Goal: Find contact information: Find contact information

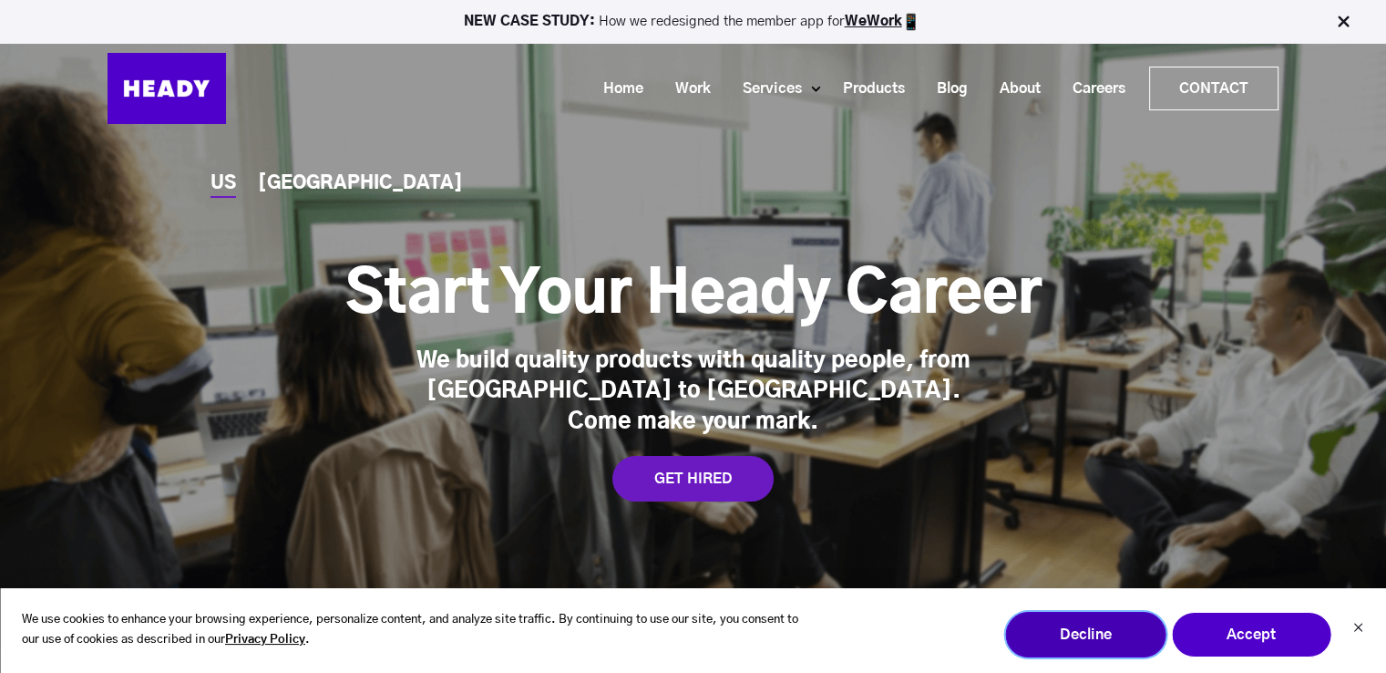
click at [1055, 626] on button "Decline" at bounding box center [1085, 635] width 160 height 46
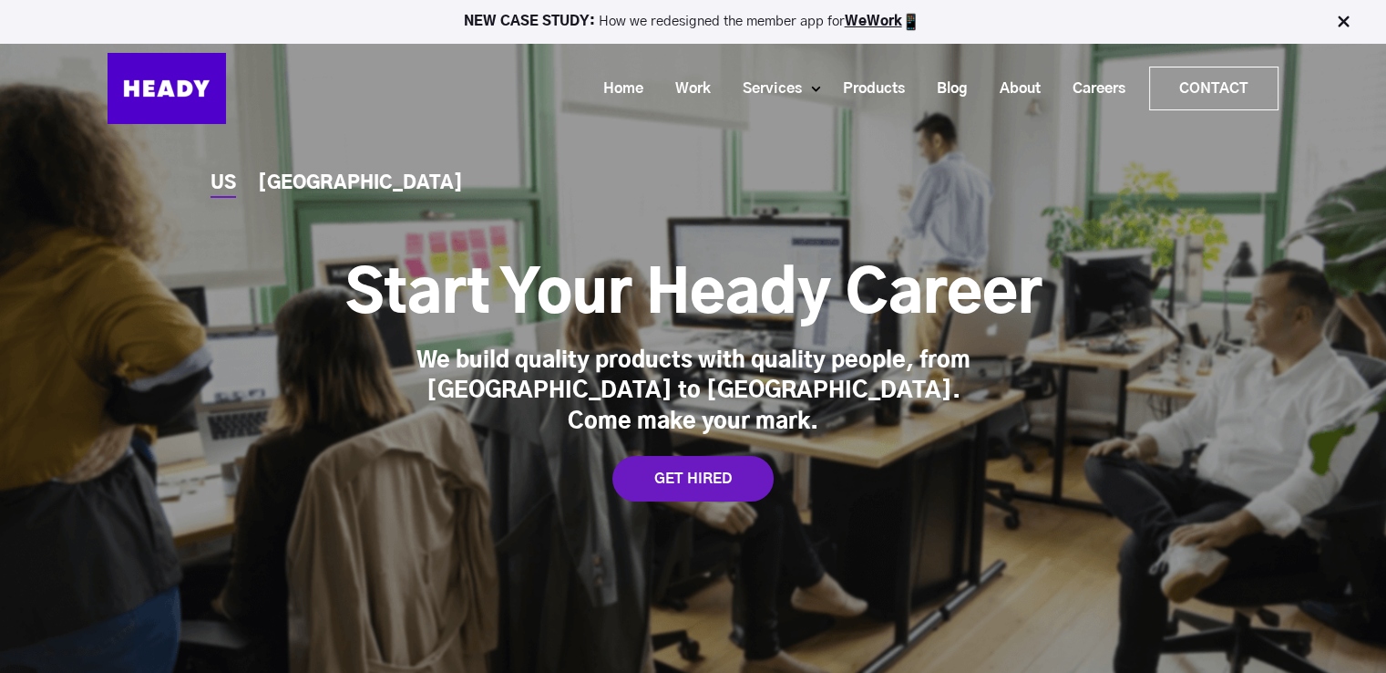
click at [861, 511] on div "US INDIA Start Your Heady Career We build quality products with quality people,…" at bounding box center [693, 360] width 1386 height 721
click at [1216, 81] on link "Contact" at bounding box center [1214, 88] width 128 height 42
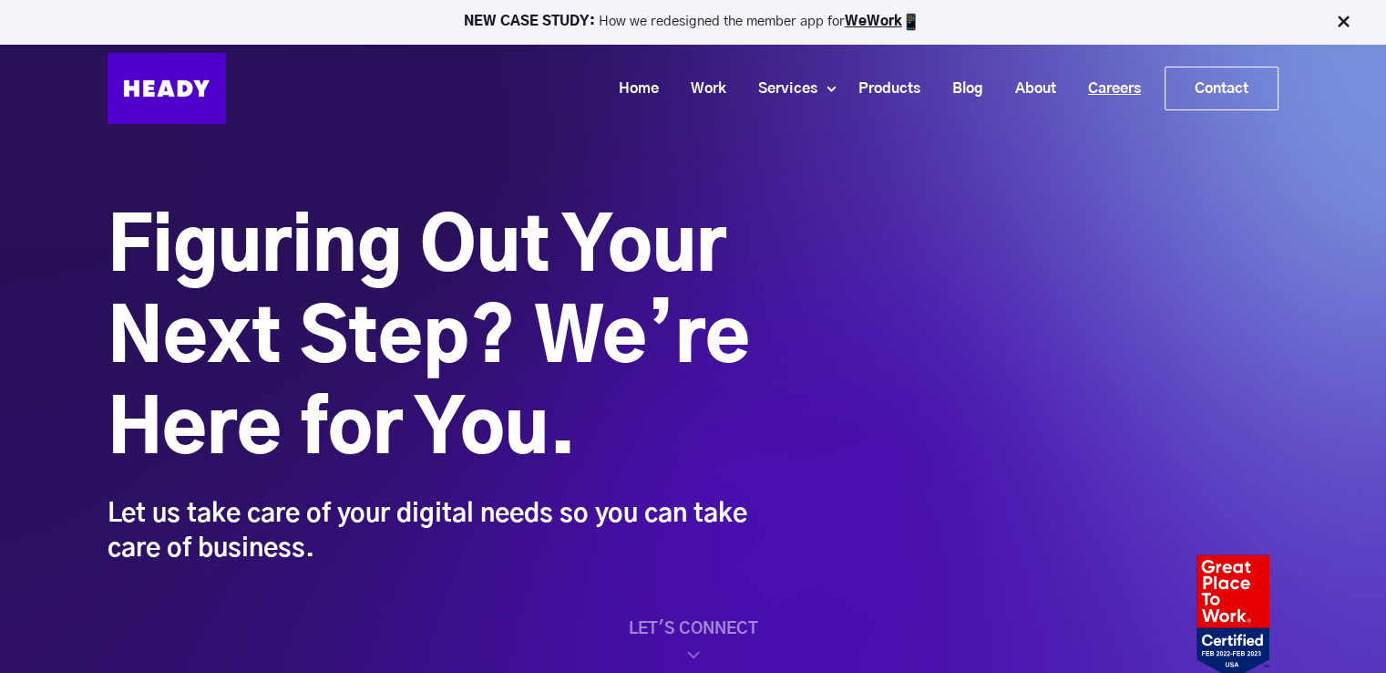
click at [1089, 87] on link "Careers" at bounding box center [1107, 89] width 85 height 34
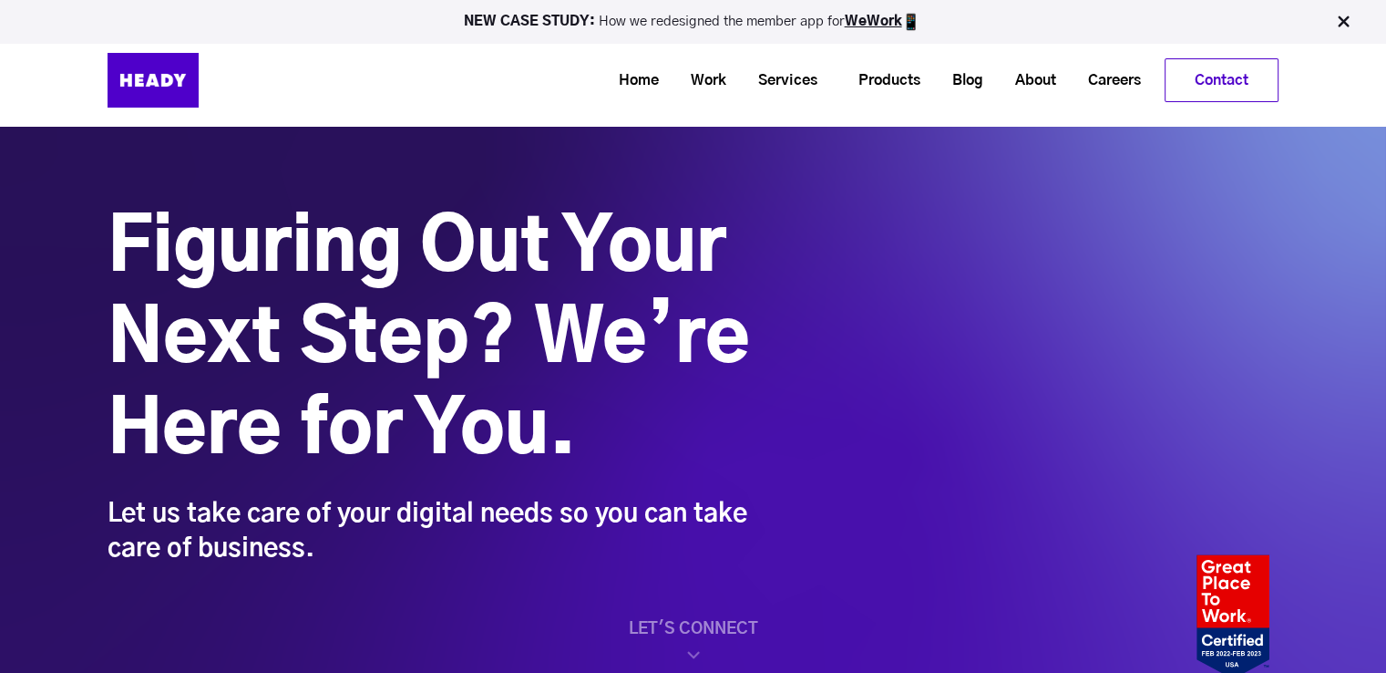
scroll to position [547, 0]
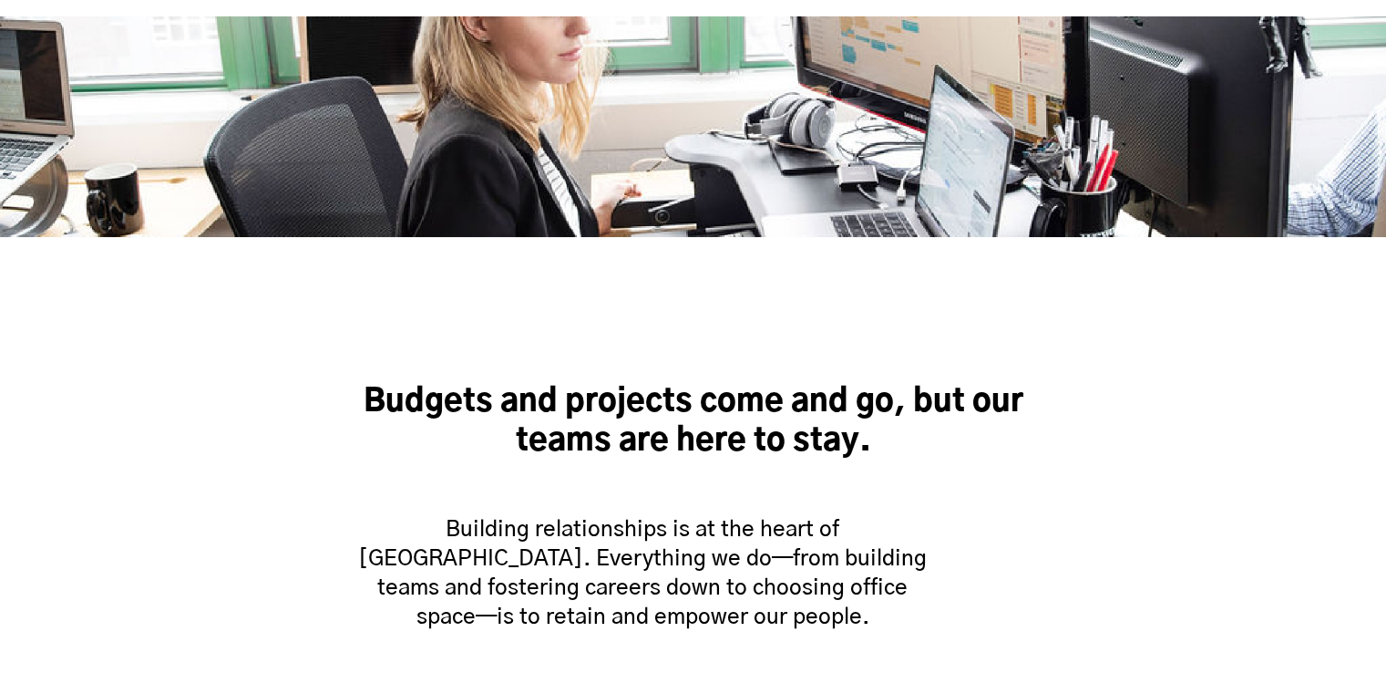
scroll to position [911, 0]
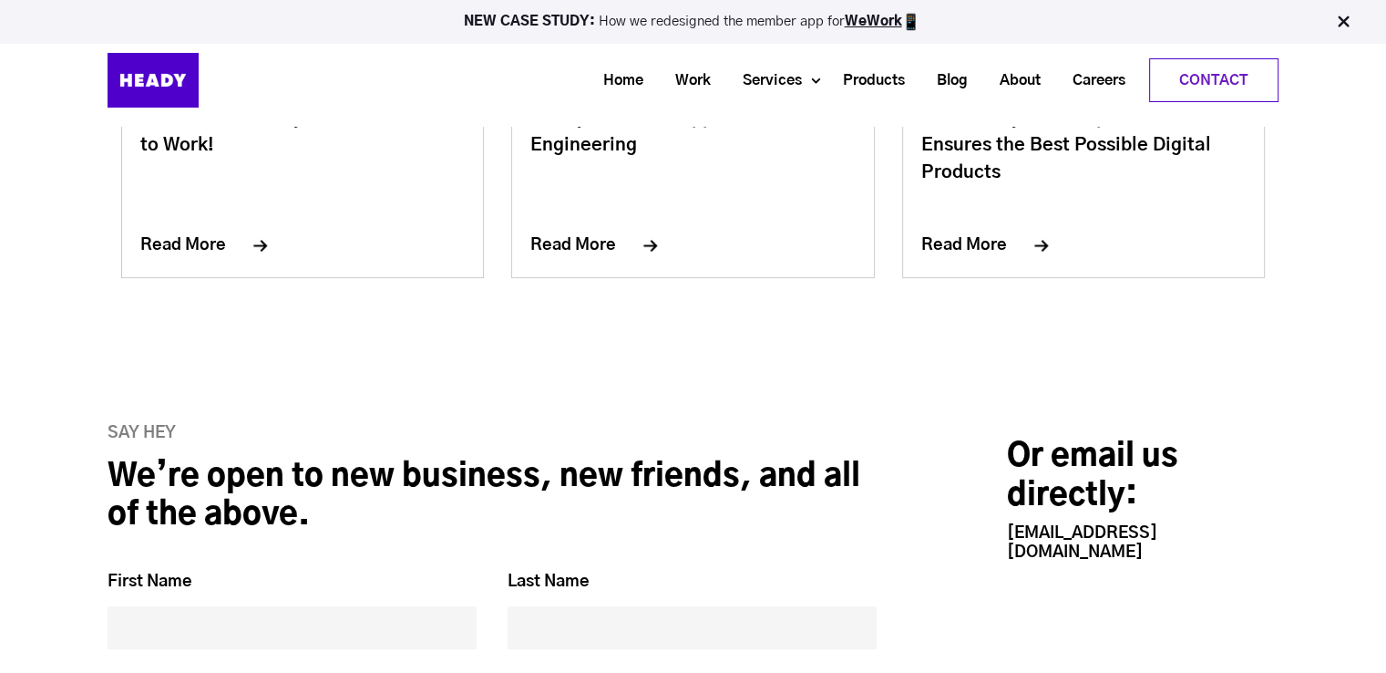
scroll to position [7473, 0]
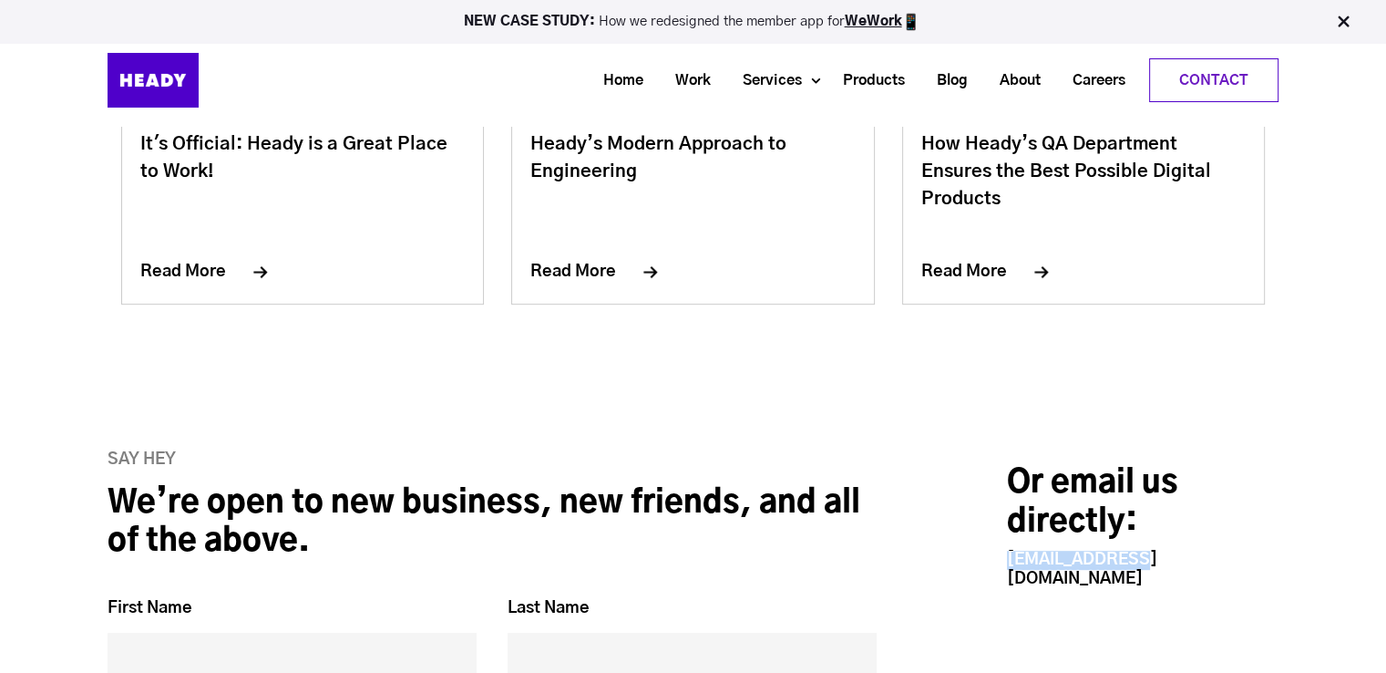
drag, startPoint x: 1043, startPoint y: 445, endPoint x: 992, endPoint y: 464, distance: 54.5
copy link "[EMAIL_ADDRESS][DOMAIN_NAME]"
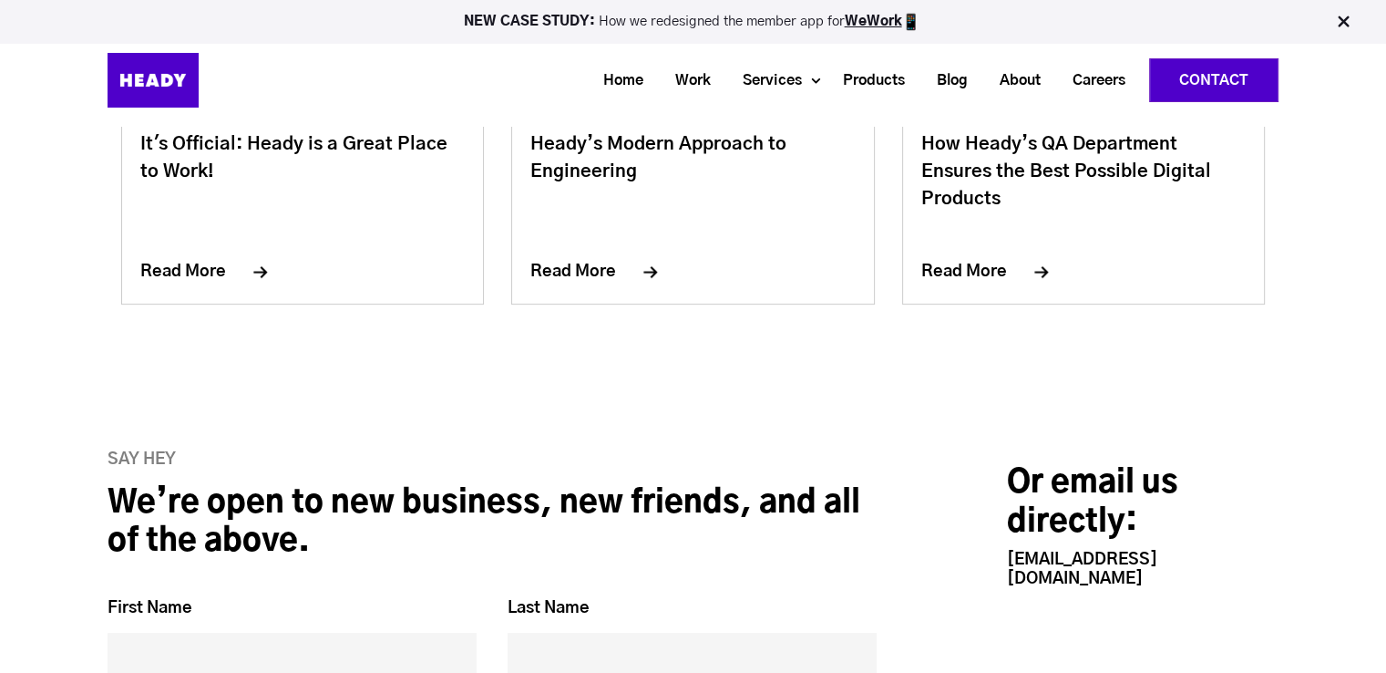
click at [1225, 59] on link "Contact" at bounding box center [1214, 80] width 128 height 42
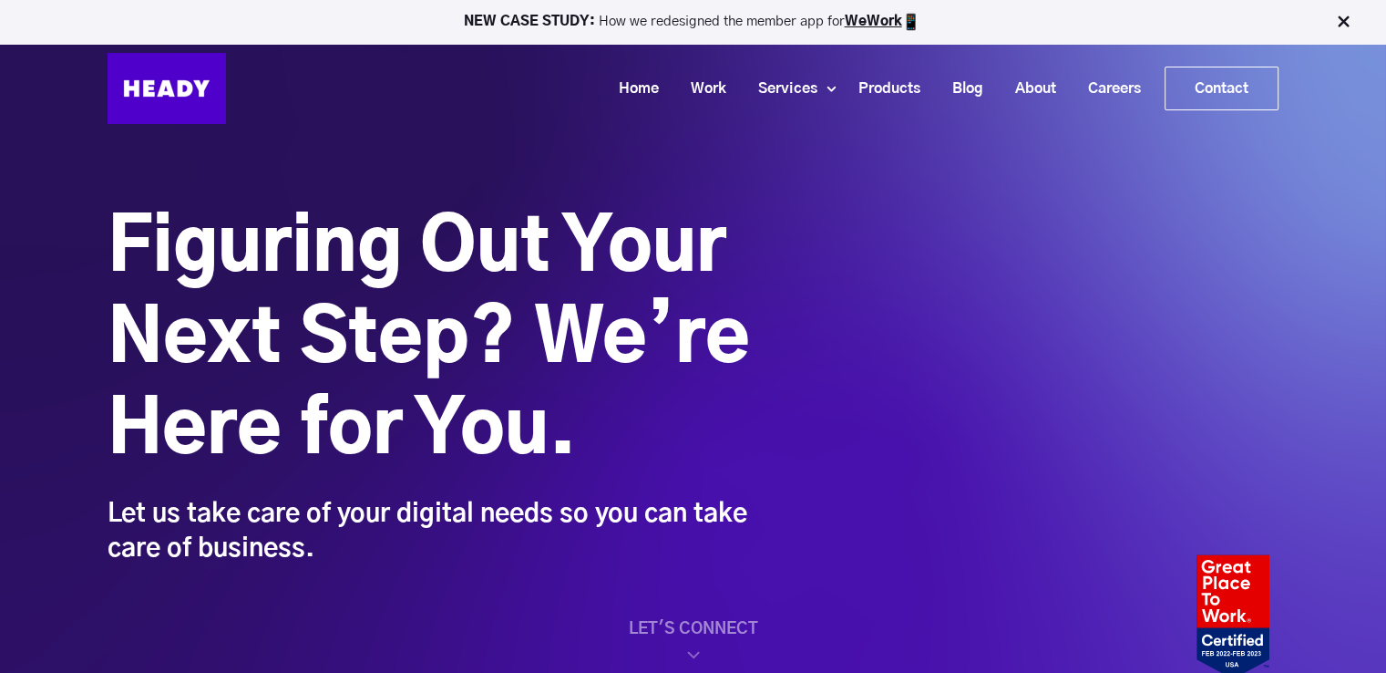
click at [1345, 13] on span at bounding box center [1344, 22] width 21 height 19
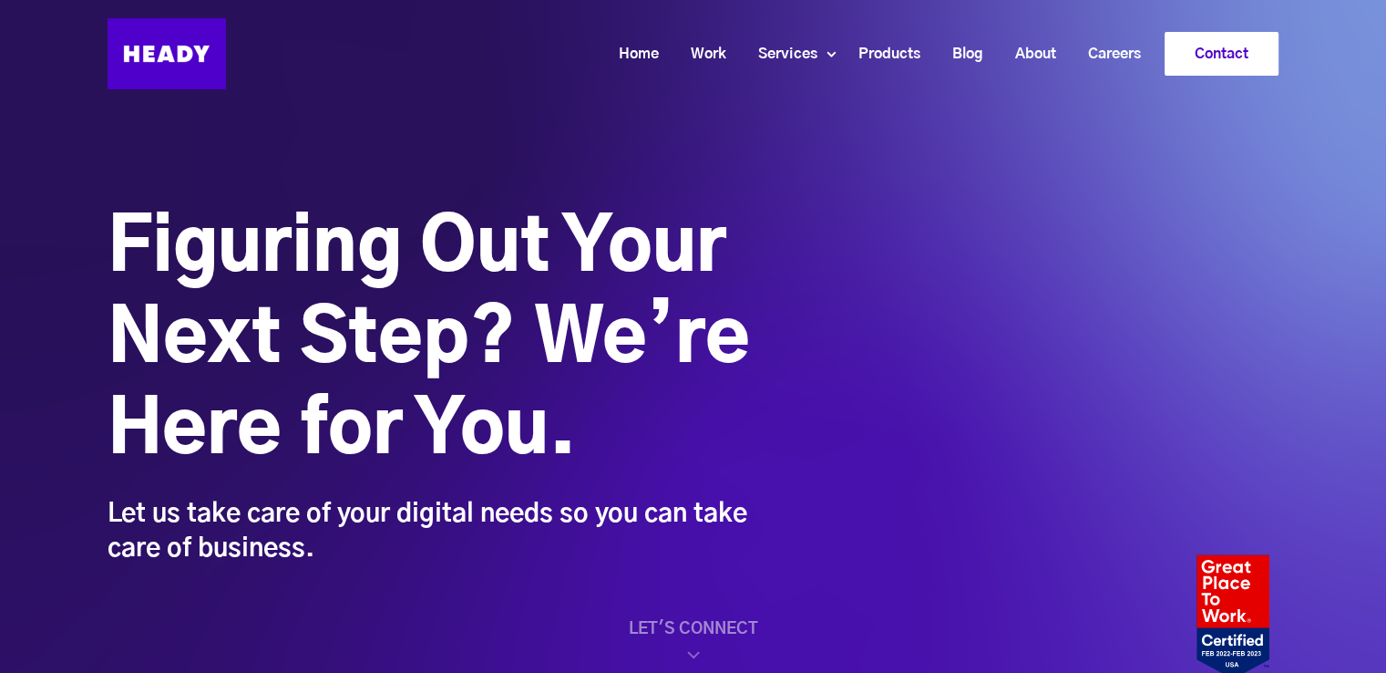
click at [1213, 57] on link "Contact" at bounding box center [1222, 54] width 112 height 42
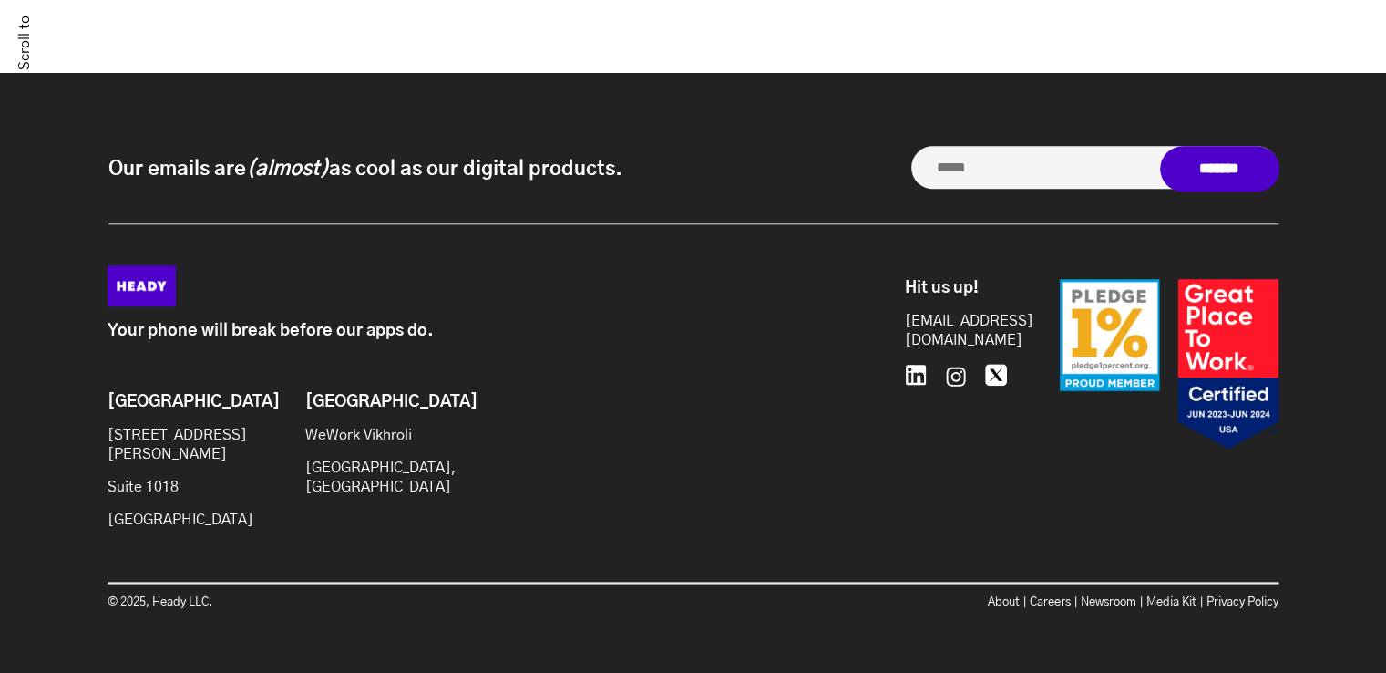
scroll to position [1656, 0]
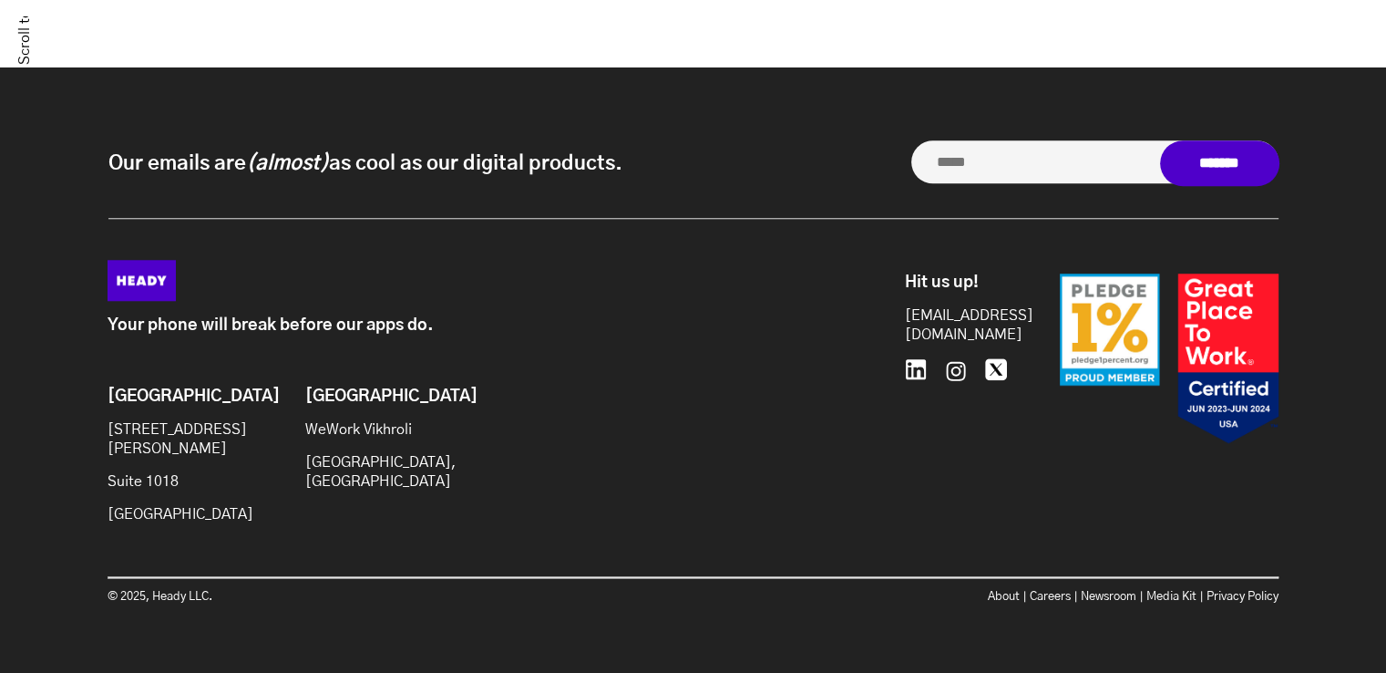
click at [912, 359] on icon at bounding box center [916, 369] width 20 height 20
